Goal: Information Seeking & Learning: Check status

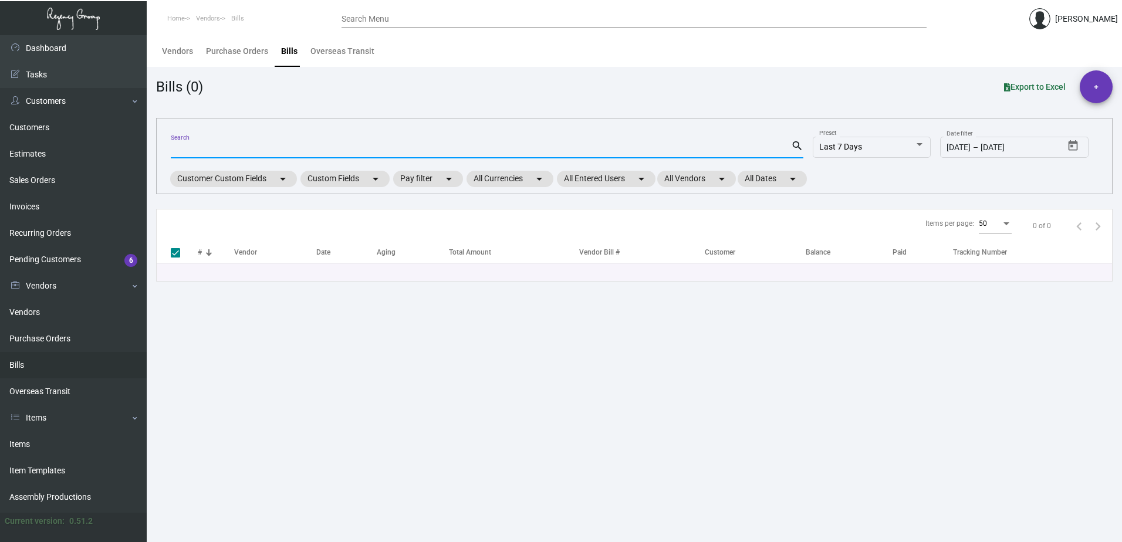
click at [222, 145] on input "Search" at bounding box center [481, 149] width 620 height 9
type input "108"
checkbox input "false"
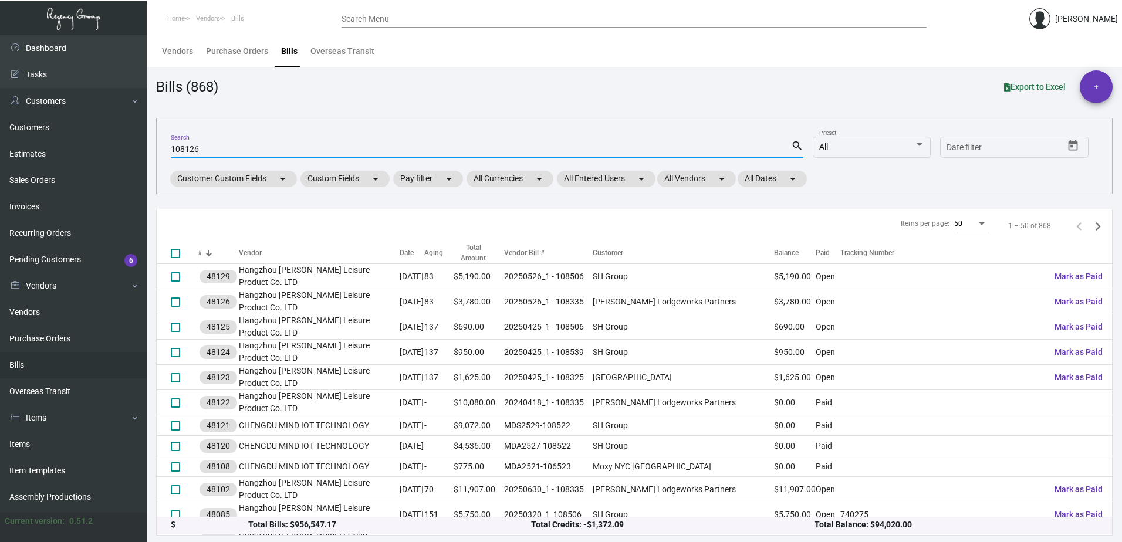
type input "108126"
checkbox input "true"
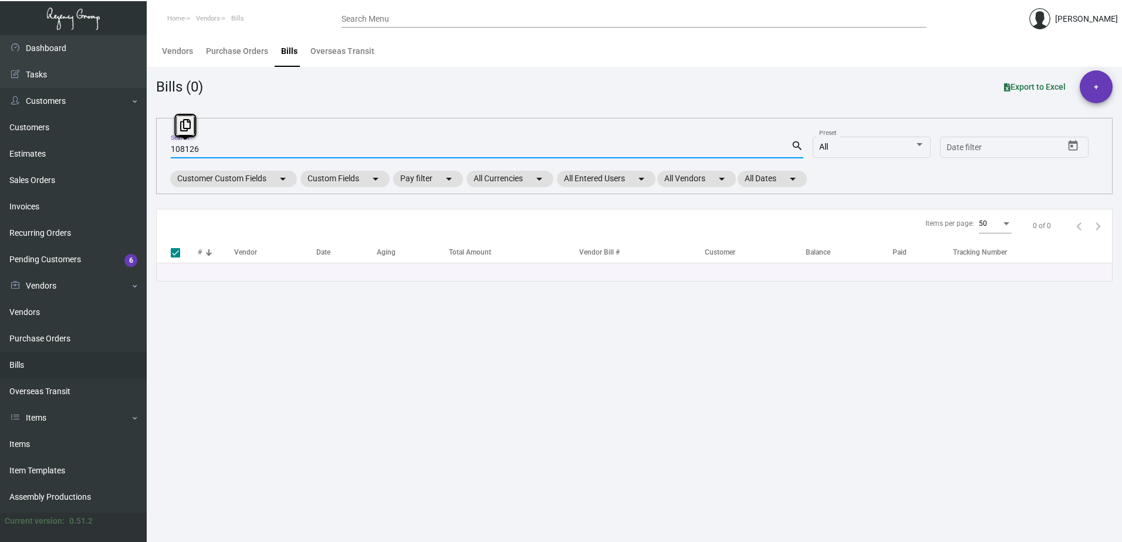
drag, startPoint x: 211, startPoint y: 147, endPoint x: 167, endPoint y: 146, distance: 44.6
click at [167, 146] on div "108126 Search search All Preset Start date – Date filter Customer Custom Fields…" at bounding box center [634, 156] width 956 height 76
checkbox input "false"
